Goal: Information Seeking & Learning: Learn about a topic

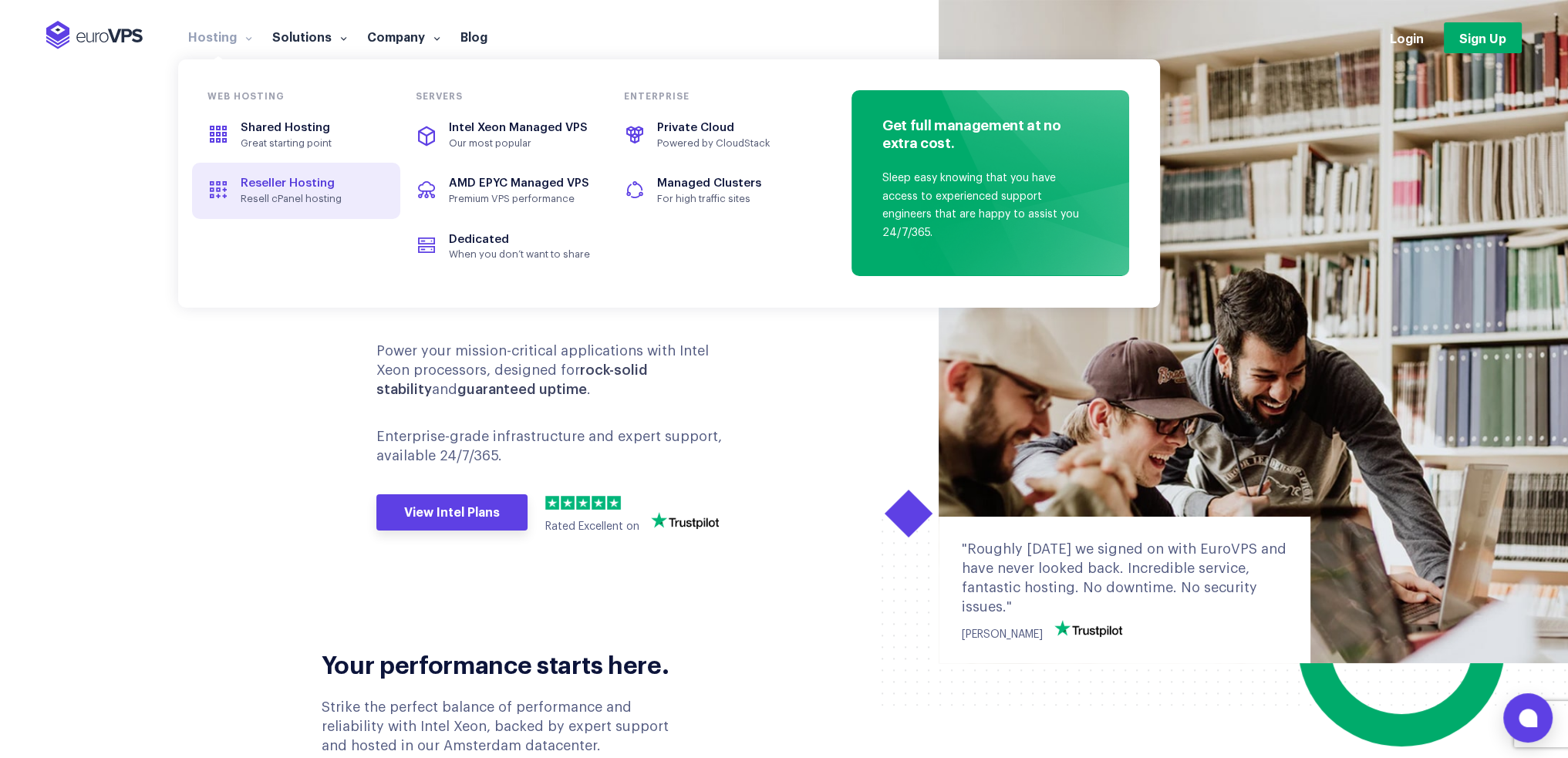
click at [293, 190] on span "Reseller Hosting" at bounding box center [296, 184] width 173 height 18
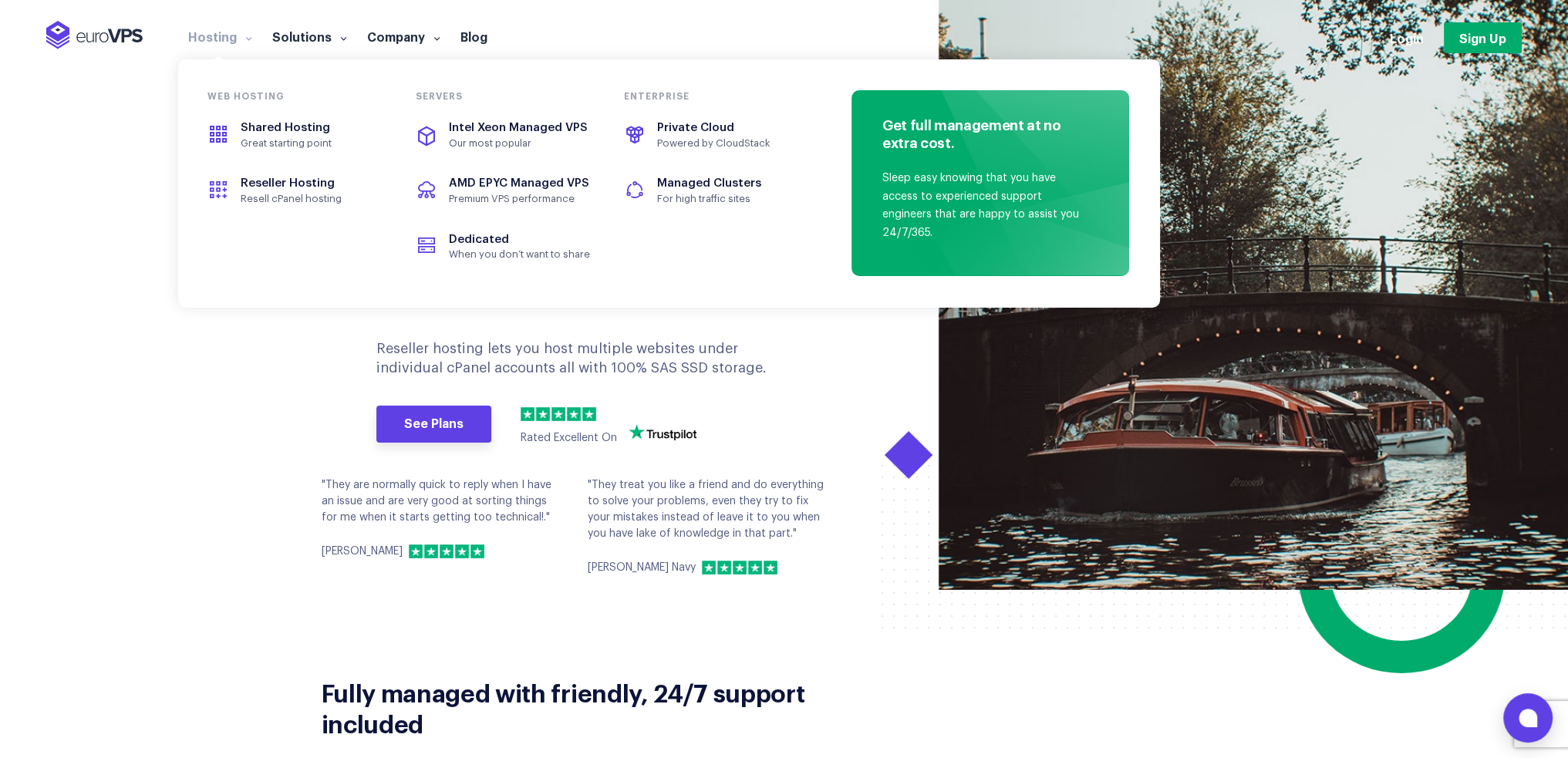
click at [236, 368] on section "RESELLER HOSTING Create and control multiple individual cPanel accounts with re…" at bounding box center [784, 295] width 1568 height 590
click at [236, 365] on section "RESELLER HOSTING Create and control multiple individual cPanel accounts with re…" at bounding box center [784, 295] width 1568 height 590
